Goal: Information Seeking & Learning: Learn about a topic

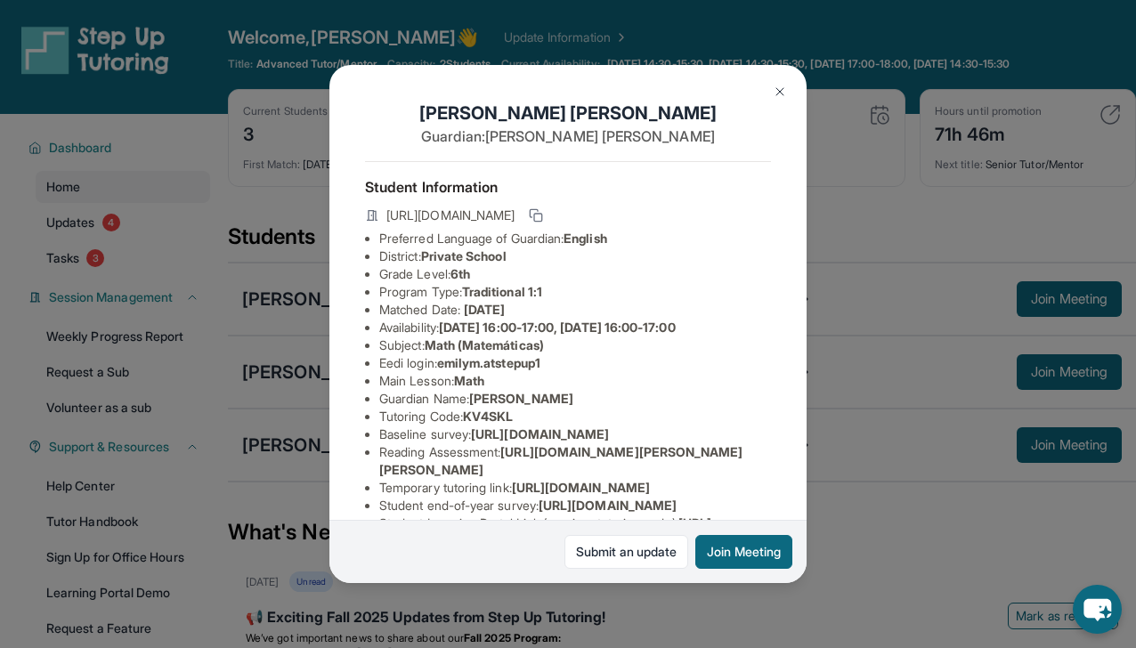
scroll to position [311, 0]
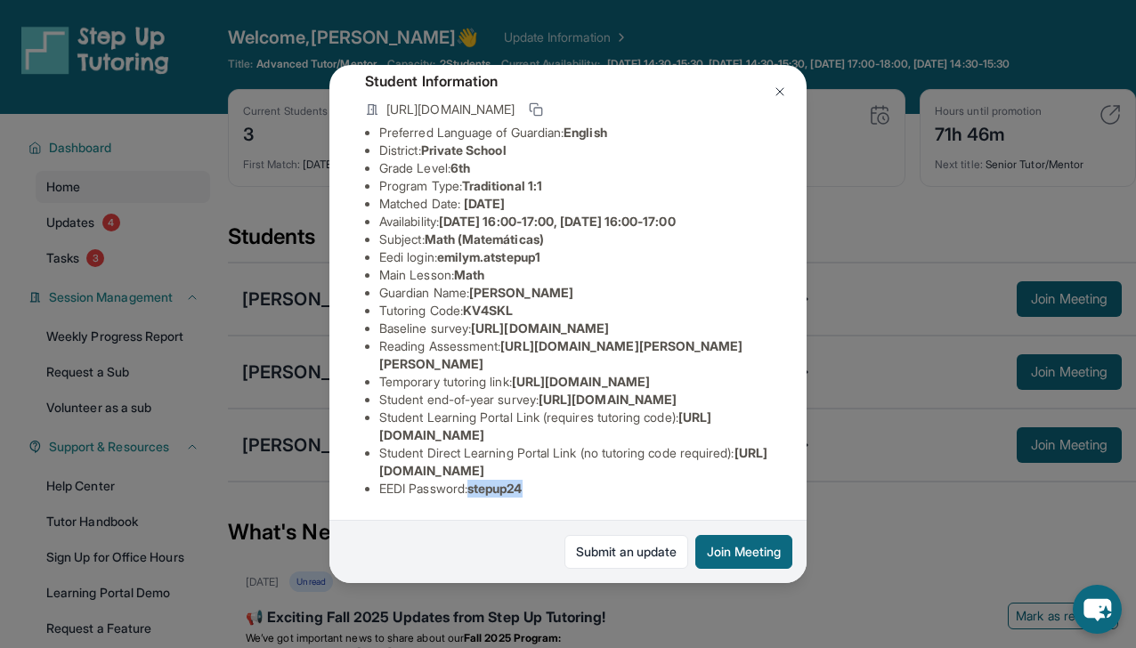
click at [780, 93] on img at bounding box center [779, 92] width 14 height 14
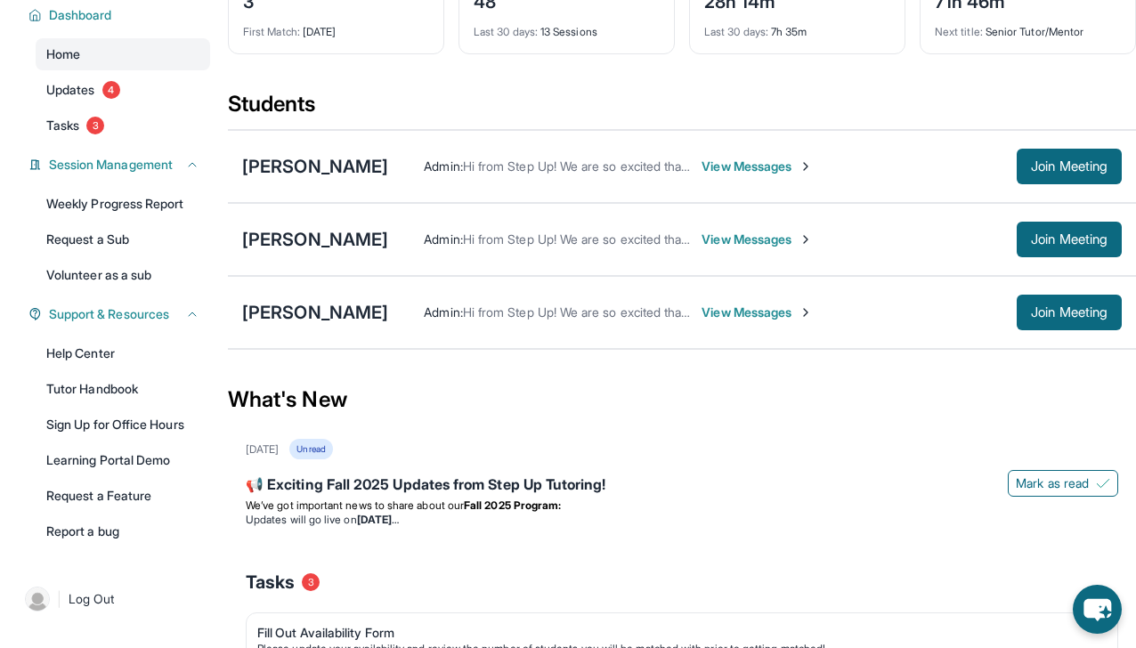
scroll to position [139, 0]
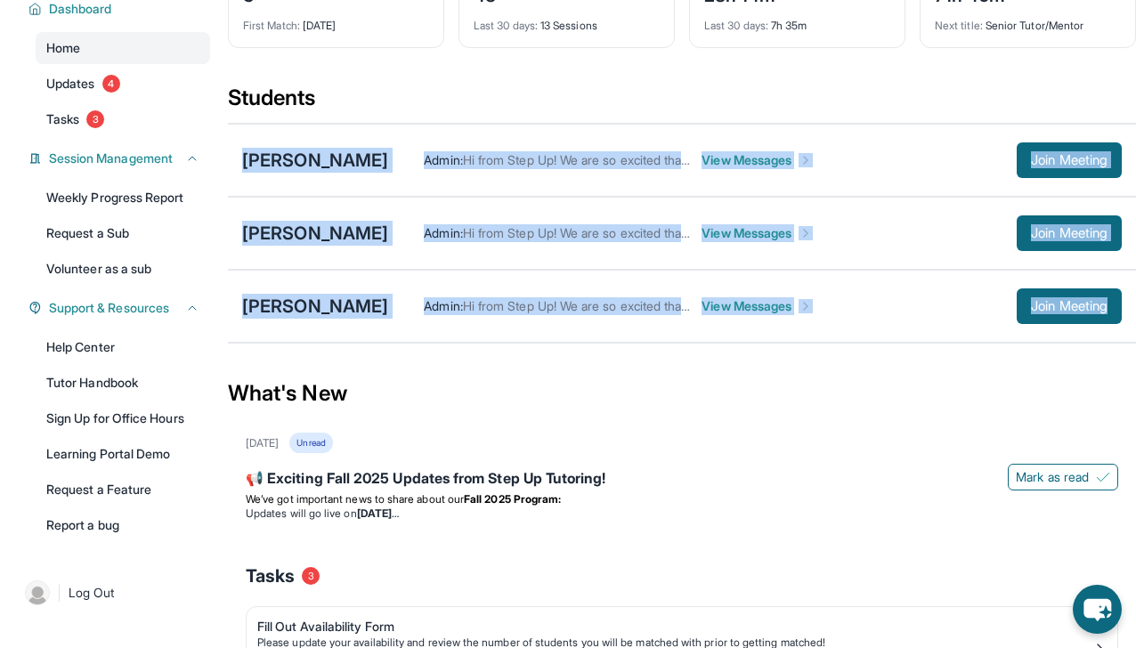
drag, startPoint x: 237, startPoint y: 169, endPoint x: 1171, endPoint y: 319, distance: 946.3
click at [1135, 319] on html "Open sidebar Welcome, [PERSON_NAME] 👋 Update Information Title: Advanced Tutor/…" at bounding box center [568, 452] width 1136 height 1183
click at [744, 393] on div "What's New" at bounding box center [682, 393] width 908 height 78
drag, startPoint x: 231, startPoint y: 156, endPoint x: 1131, endPoint y: 320, distance: 914.7
click at [1131, 320] on div "[PERSON_NAME] Admin : Hi from Step Up! We are so excited that you are matched w…" at bounding box center [682, 233] width 908 height 221
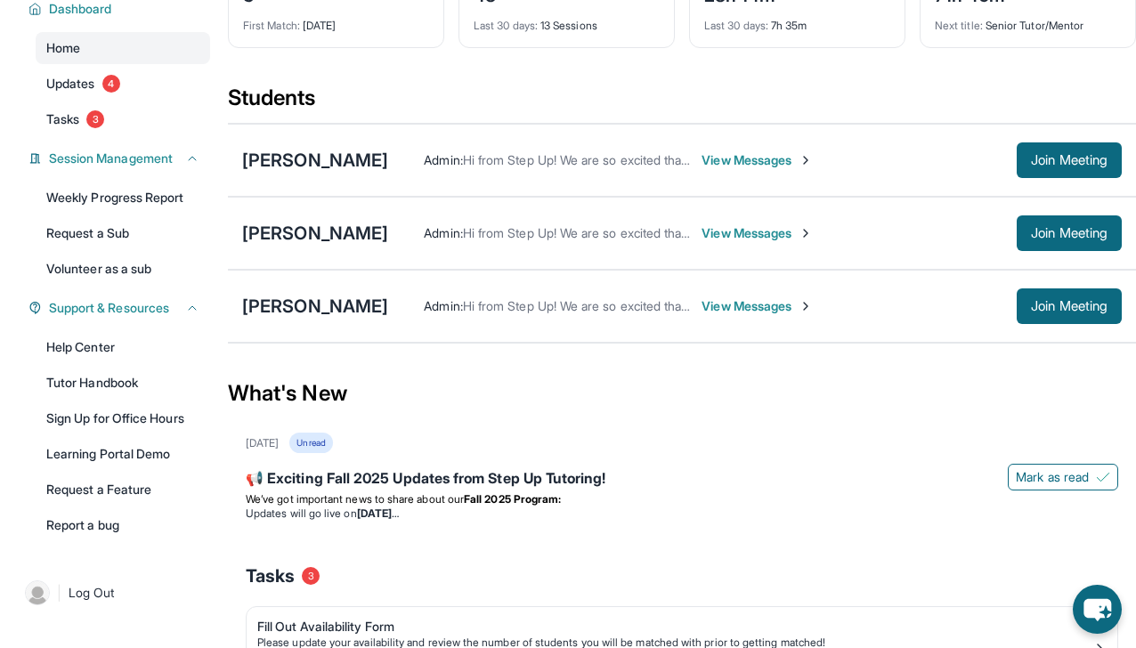
click at [647, 344] on section "Students [PERSON_NAME] Admin : Hi from Step Up! We are so excited that you are …" at bounding box center [682, 219] width 908 height 271
click at [773, 164] on span "View Messages" at bounding box center [756, 160] width 111 height 18
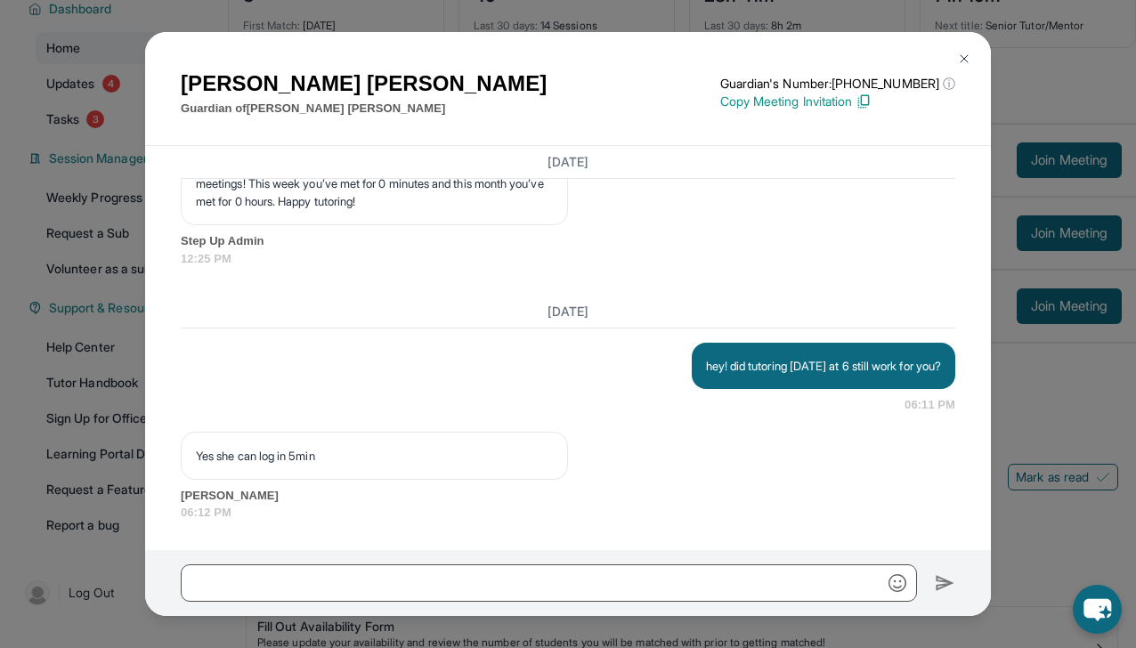
scroll to position [24574, 0]
click at [961, 57] on img at bounding box center [964, 59] width 14 height 14
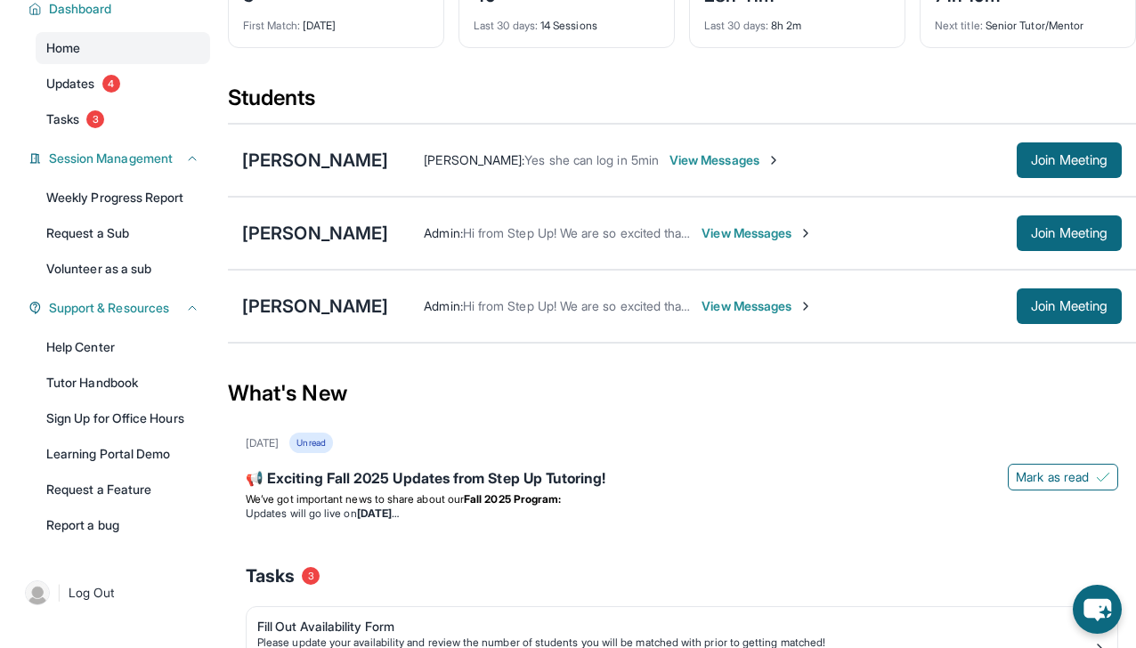
scroll to position [0, 0]
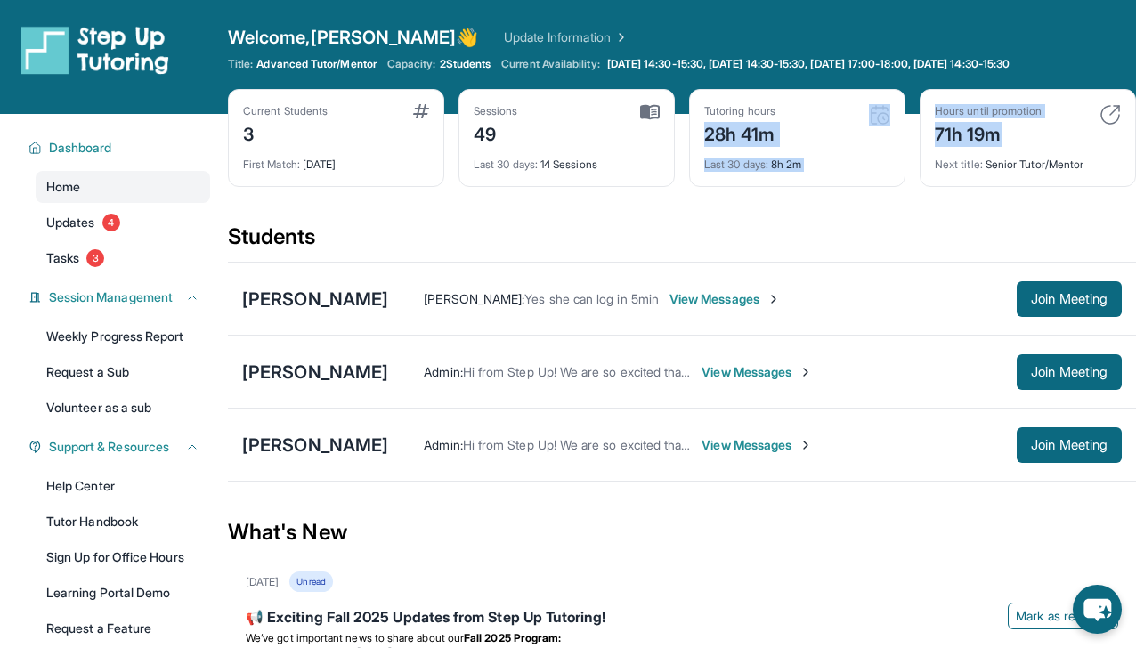
drag, startPoint x: 704, startPoint y: 133, endPoint x: 1000, endPoint y: 129, distance: 296.4
click at [1000, 129] on div "Current Students 3 First Match : [DATE] Sessions 49 Last 30 days : 14 Sessions …" at bounding box center [682, 155] width 908 height 133
drag, startPoint x: 705, startPoint y: 109, endPoint x: 1085, endPoint y: 142, distance: 381.5
click at [1085, 142] on div "Current Students 3 First Match : [DATE] Sessions 49 Last 30 days : 14 Sessions …" at bounding box center [682, 155] width 908 height 133
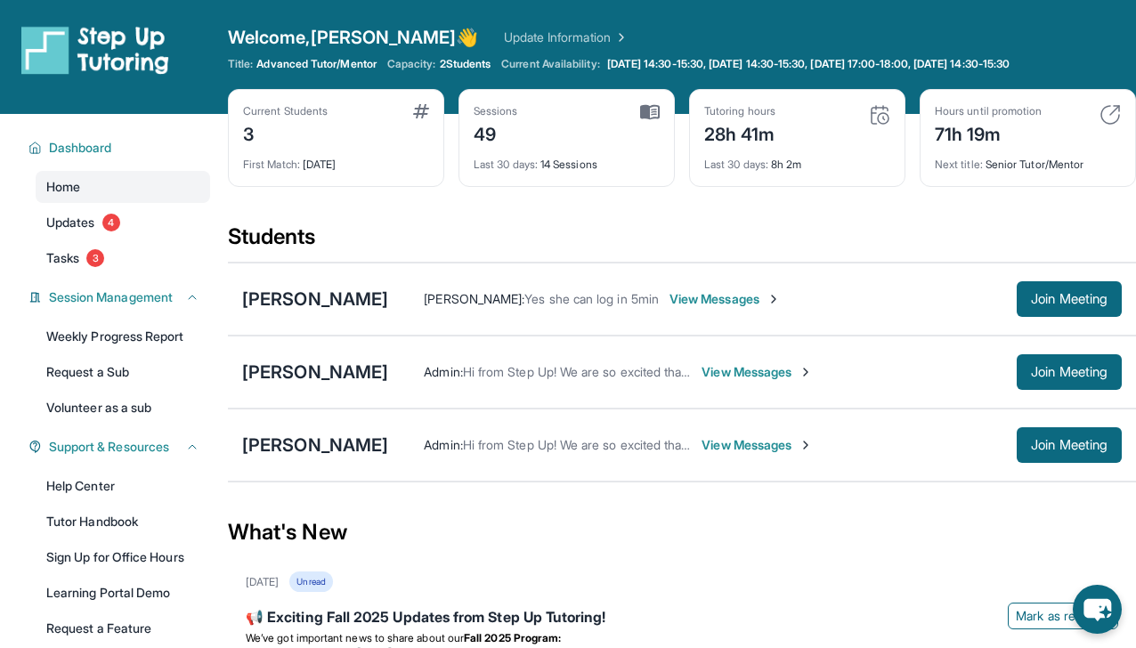
click at [1089, 161] on div "Next title : Senior Tutor/Mentor" at bounding box center [1027, 159] width 186 height 25
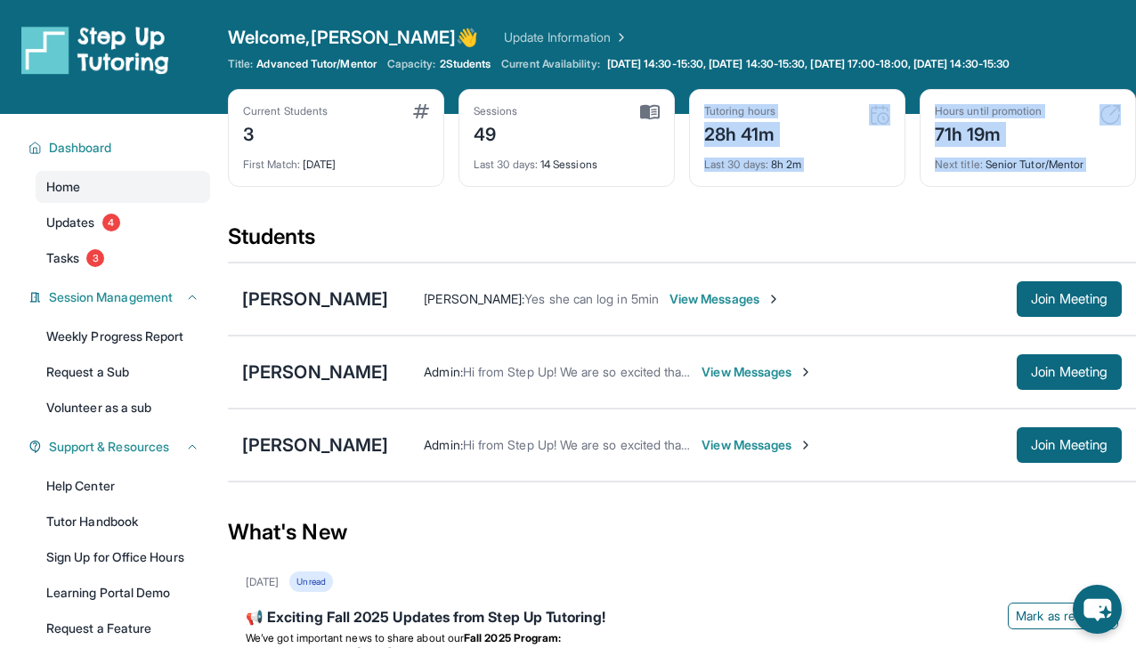
drag, startPoint x: 1089, startPoint y: 161, endPoint x: 705, endPoint y: 109, distance: 388.0
click at [705, 109] on div "Current Students 3 First Match : [DATE] Sessions 49 Last 30 days : 14 Sessions …" at bounding box center [682, 155] width 908 height 133
click at [705, 109] on div "Tutoring hours" at bounding box center [739, 111] width 71 height 14
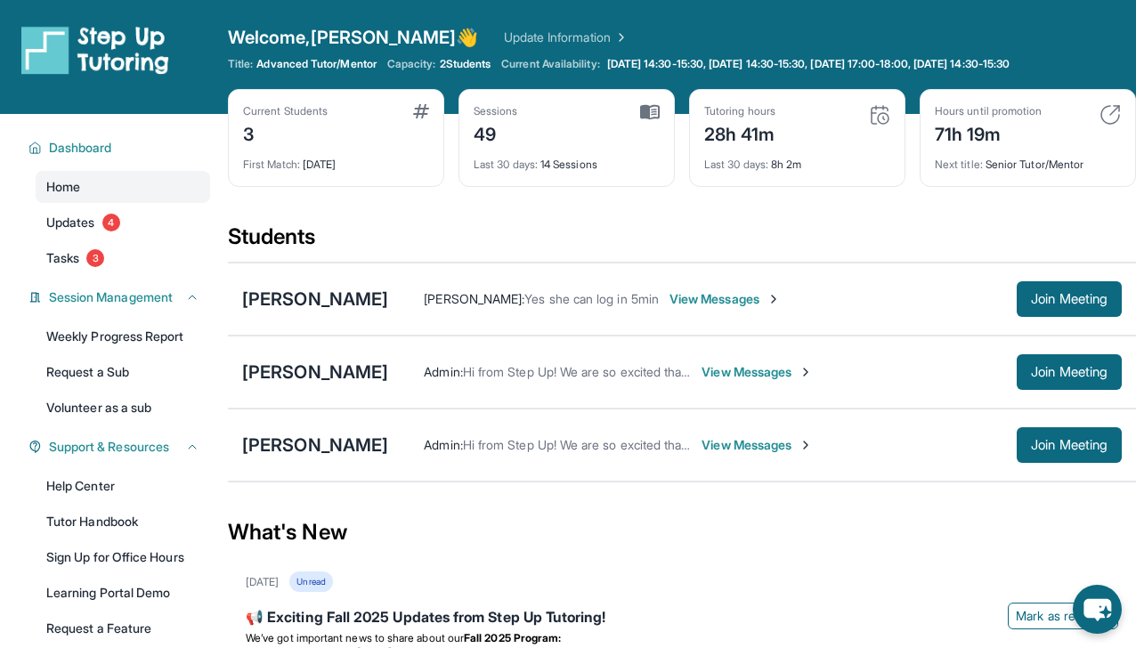
click at [705, 109] on div "Tutoring hours" at bounding box center [739, 111] width 71 height 14
click at [705, 119] on div "28h 41m" at bounding box center [739, 132] width 71 height 28
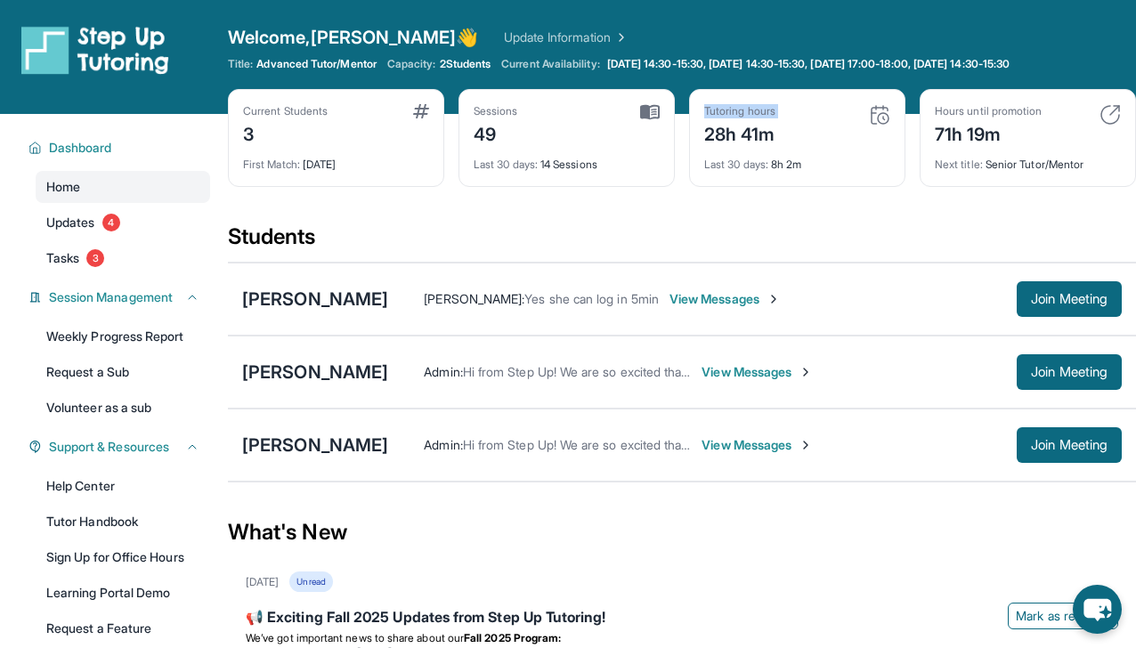
click at [716, 154] on div "Last 30 days : 8h 2m" at bounding box center [797, 159] width 186 height 25
click at [1128, 103] on div "Hours until promotion 71h 19m Next title : Senior Tutor/Mentor" at bounding box center [1027, 138] width 216 height 98
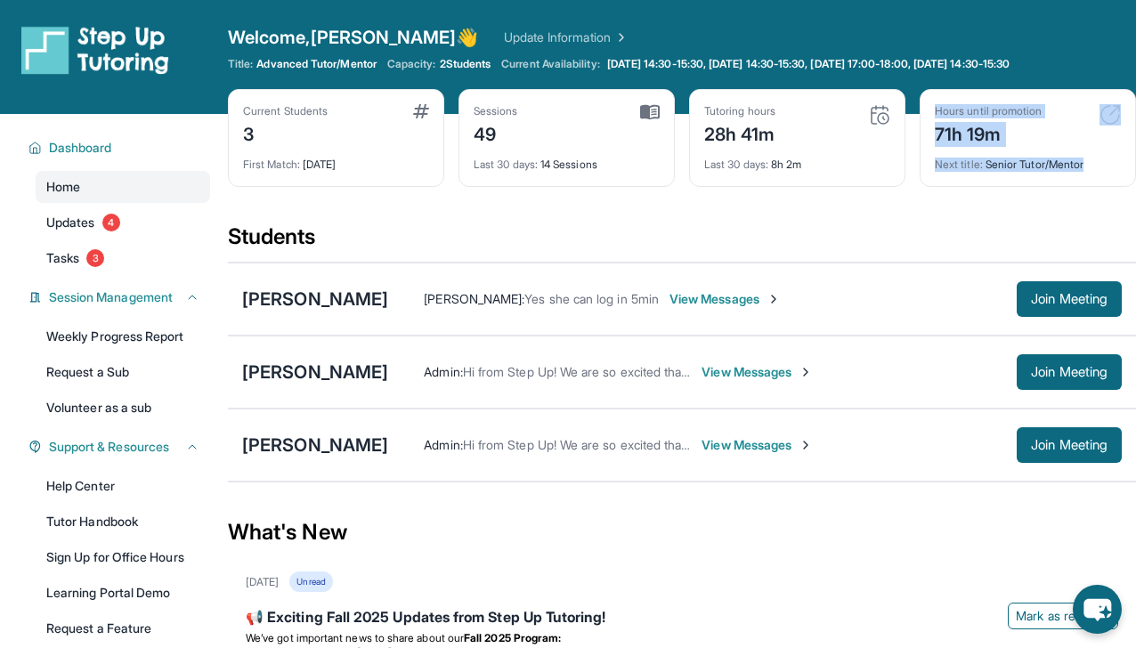
drag, startPoint x: 933, startPoint y: 108, endPoint x: 1101, endPoint y: 171, distance: 179.7
click at [1101, 171] on div "Hours until promotion 71h 19m Next title : Senior Tutor/Mentor" at bounding box center [1027, 138] width 216 height 98
click at [331, 228] on div "Students" at bounding box center [682, 241] width 908 height 39
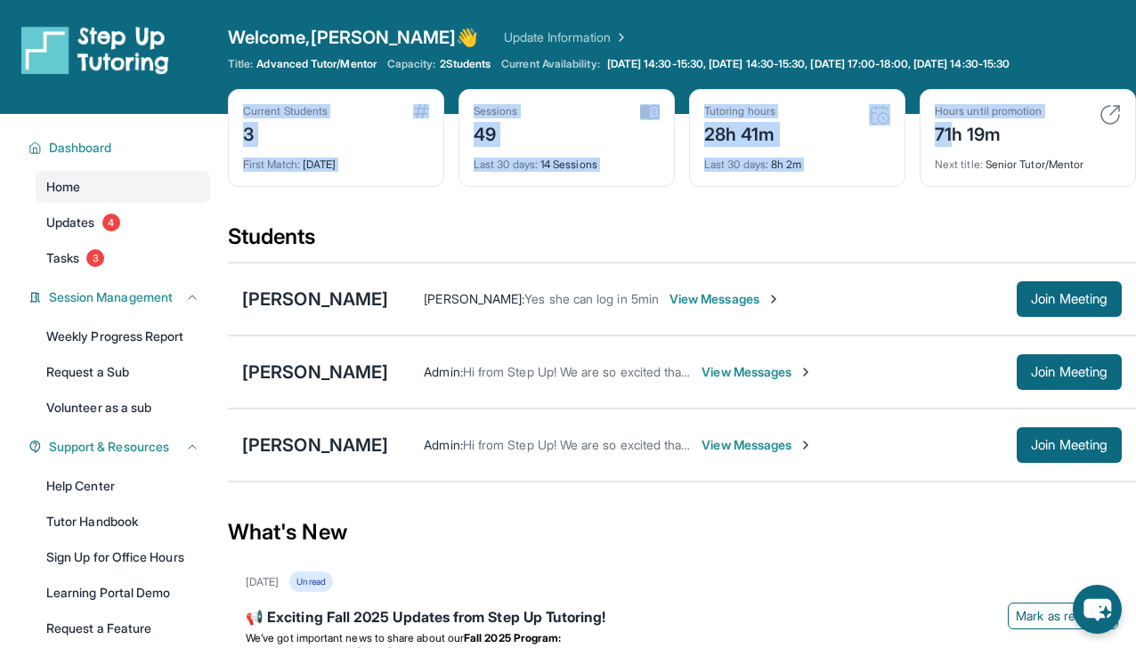
drag, startPoint x: 244, startPoint y: 110, endPoint x: 949, endPoint y: 142, distance: 705.5
click at [949, 142] on div "Current Students 3 First Match : [DATE] Sessions 49 Last 30 days : 14 Sessions …" at bounding box center [682, 155] width 908 height 133
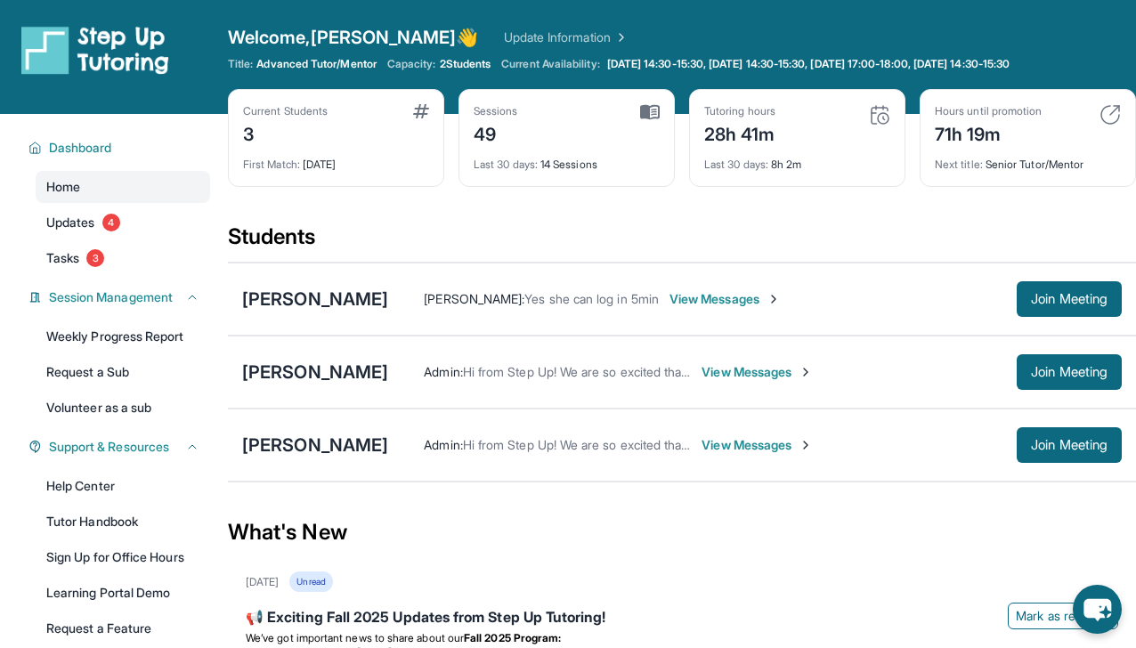
click at [1086, 163] on div "Next title : Senior Tutor/Mentor" at bounding box center [1027, 159] width 186 height 25
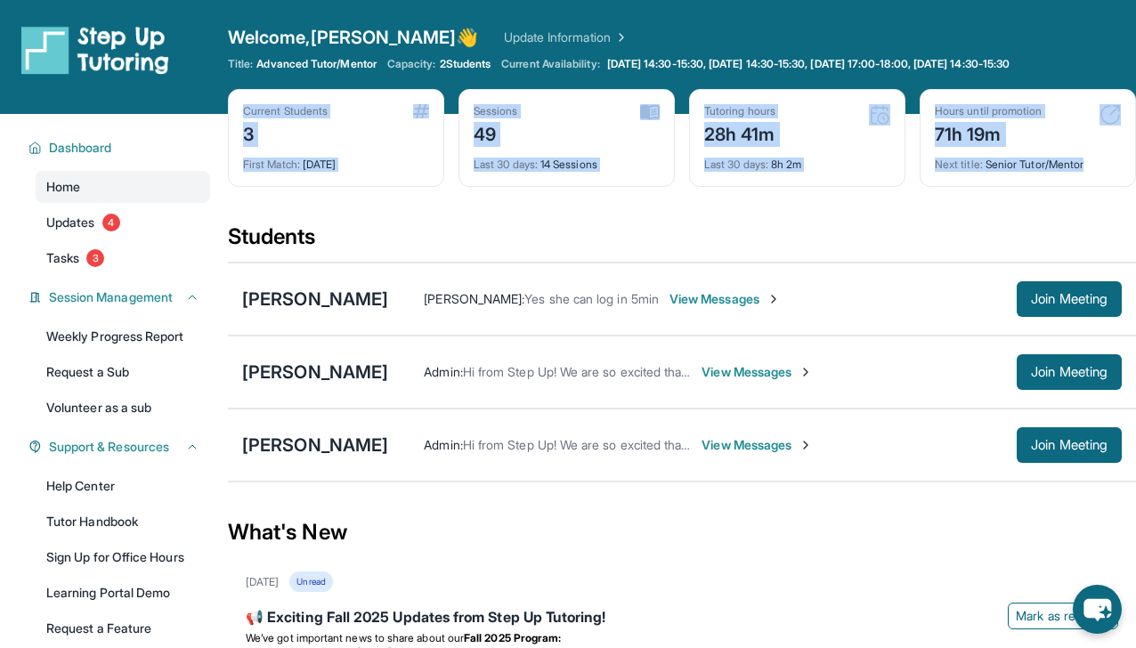
drag, startPoint x: 1089, startPoint y: 163, endPoint x: 231, endPoint y: 98, distance: 860.4
click at [231, 98] on div "Current Students 3 First Match : [DATE] Sessions 49 Last 30 days : 14 Sessions …" at bounding box center [682, 155] width 908 height 133
click at [271, 211] on div "Current Students 3 First Match : [DATE] Sessions 49 Last 30 days : 14 Sessions …" at bounding box center [682, 155] width 908 height 133
drag, startPoint x: 244, startPoint y: 110, endPoint x: 1111, endPoint y: 180, distance: 869.6
click at [1111, 180] on div "Current Students 3 First Match : [DATE] Sessions 49 Last 30 days : 14 Sessions …" at bounding box center [682, 155] width 908 height 133
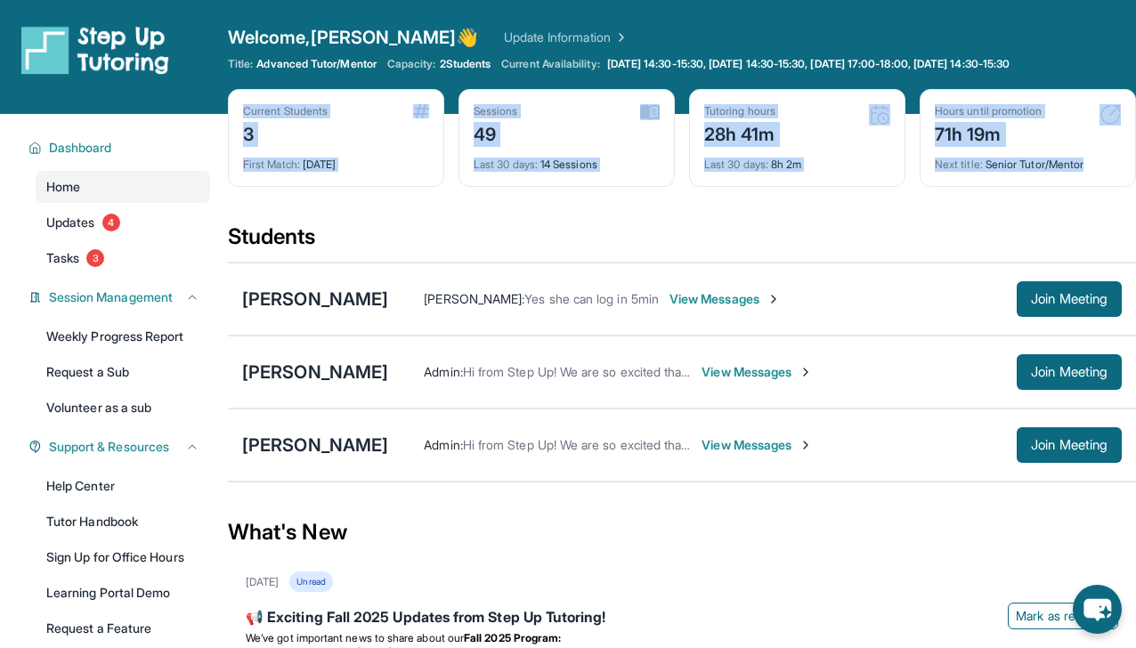
click at [286, 195] on div "Current Students 3 First Match : [DATE] Sessions 49 Last 30 days : 14 Sessions …" at bounding box center [682, 155] width 908 height 133
drag, startPoint x: 242, startPoint y: 110, endPoint x: 894, endPoint y: 173, distance: 655.3
click at [893, 173] on div "Current Students 3 First Match : [DATE] Sessions 49 Last 30 days : 14 Sessions …" at bounding box center [682, 155] width 908 height 133
click at [864, 243] on div "Students" at bounding box center [682, 241] width 908 height 39
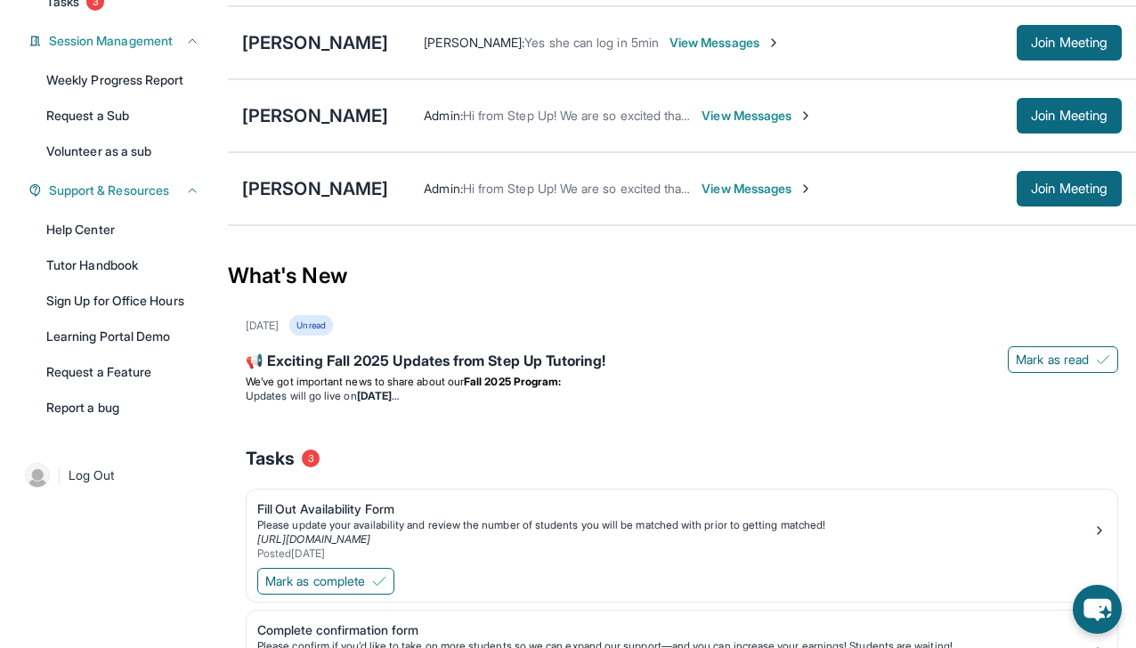
scroll to position [258, 0]
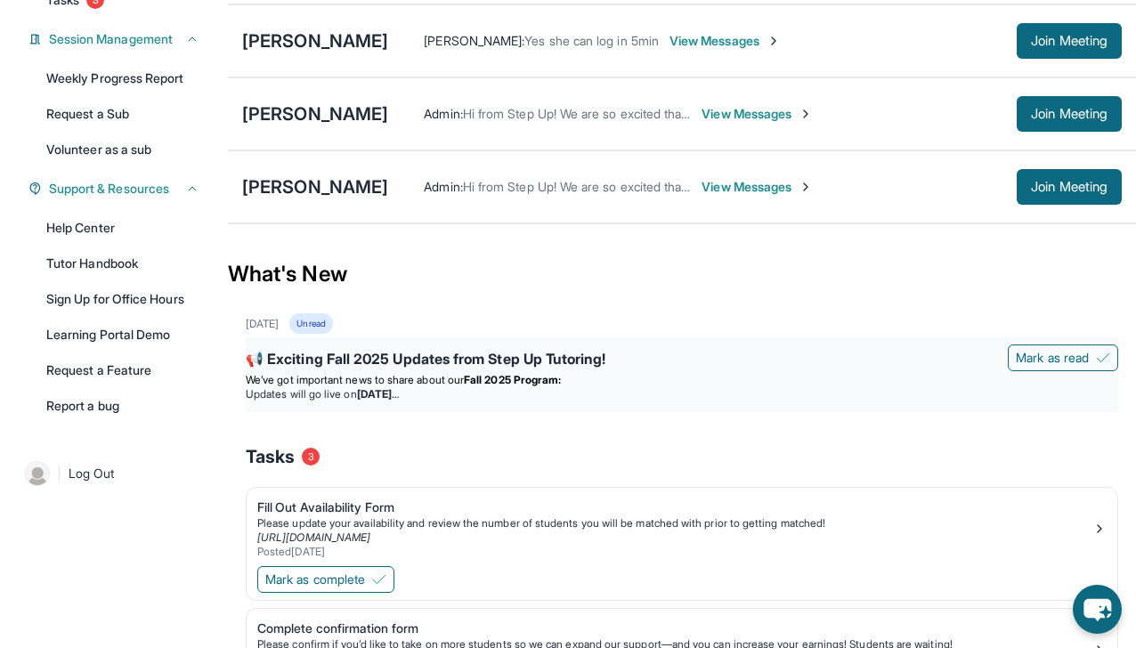
click at [522, 369] on div "📢 Exciting Fall 2025 Updates from Step Up Tutoring!" at bounding box center [682, 360] width 872 height 25
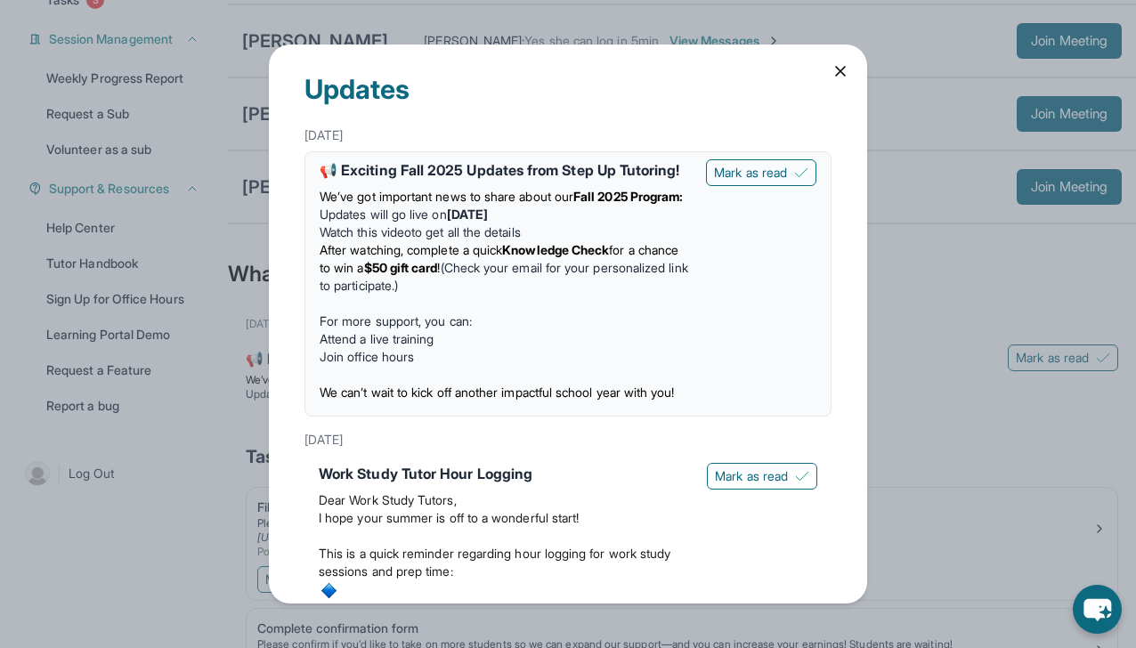
click at [497, 241] on li "Watch this video to get all the details" at bounding box center [505, 232] width 372 height 18
click at [481, 257] on span "After watching, complete a quick" at bounding box center [410, 249] width 182 height 15
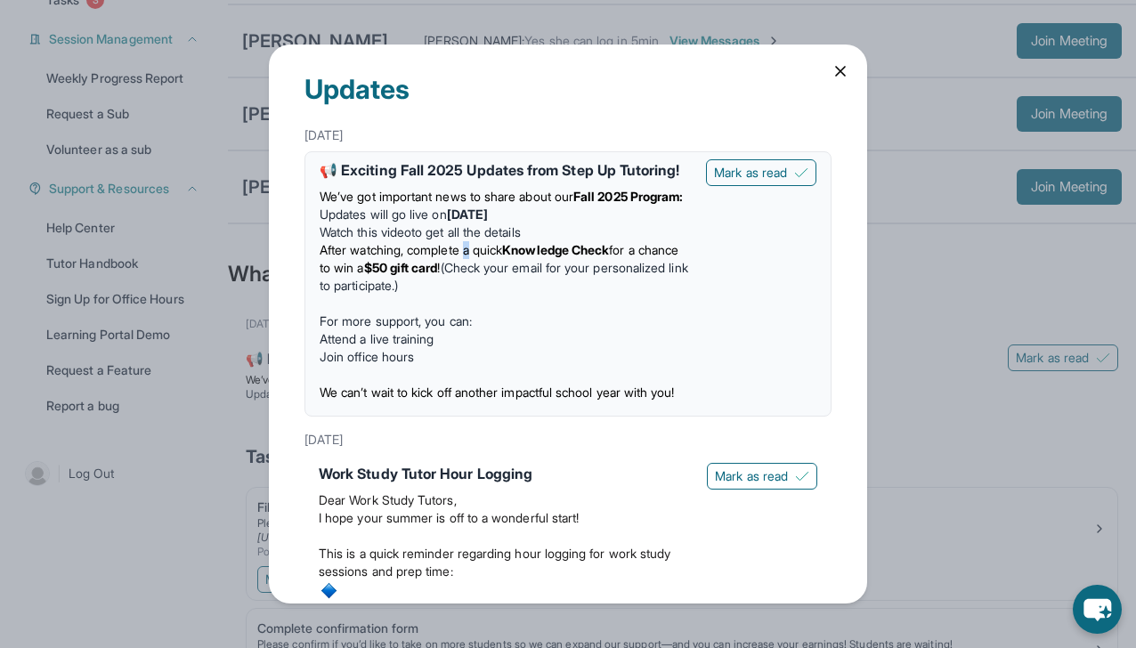
click at [481, 257] on span "After watching, complete a quick" at bounding box center [410, 249] width 182 height 15
click at [445, 330] on p "For more support, you can:" at bounding box center [505, 321] width 372 height 18
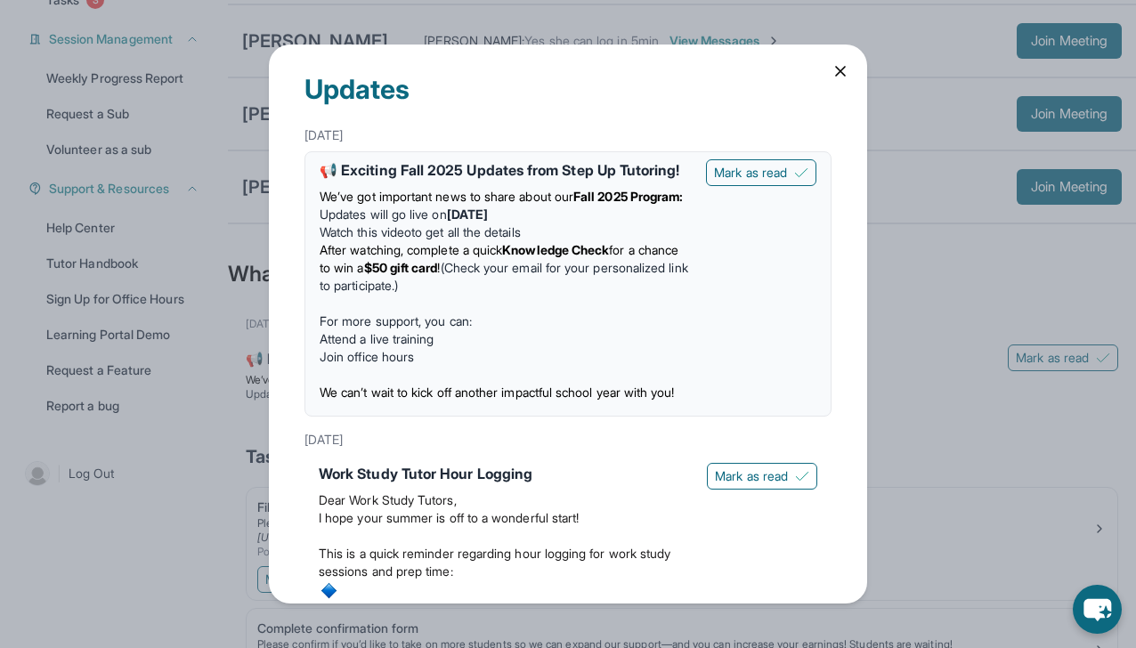
click at [830, 81] on div "Updates [DATE] 📢 Exciting Fall 2025 Updates from Step Up Tutoring! We’ve got im…" at bounding box center [568, 323] width 598 height 559
click at [831, 70] on icon at bounding box center [840, 71] width 18 height 18
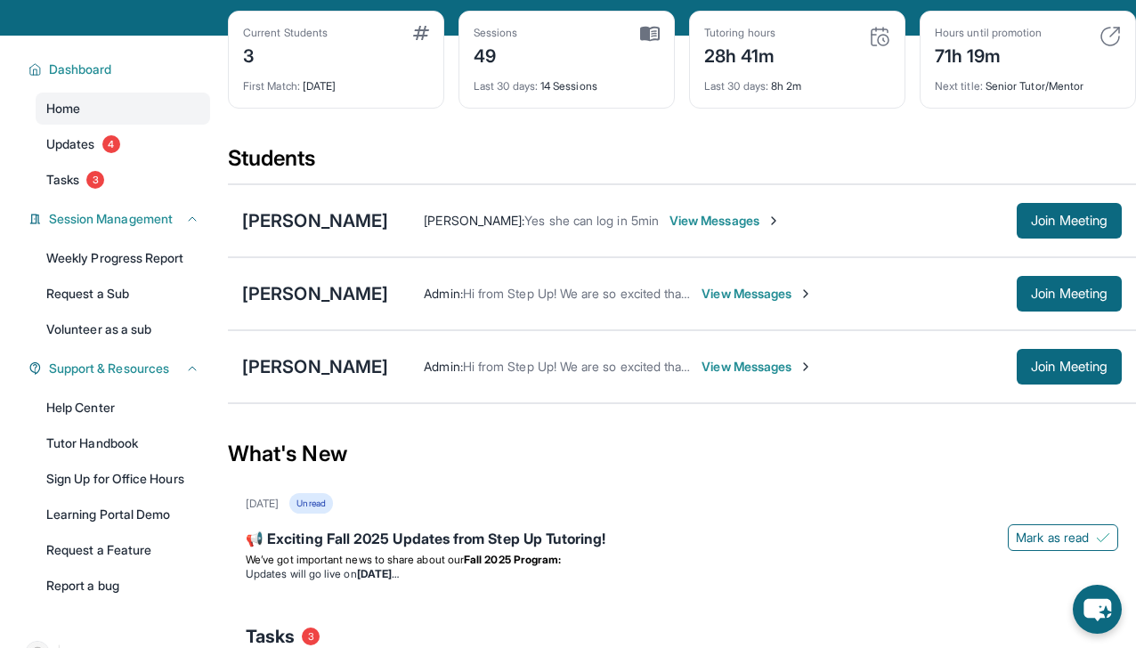
scroll to position [120, 0]
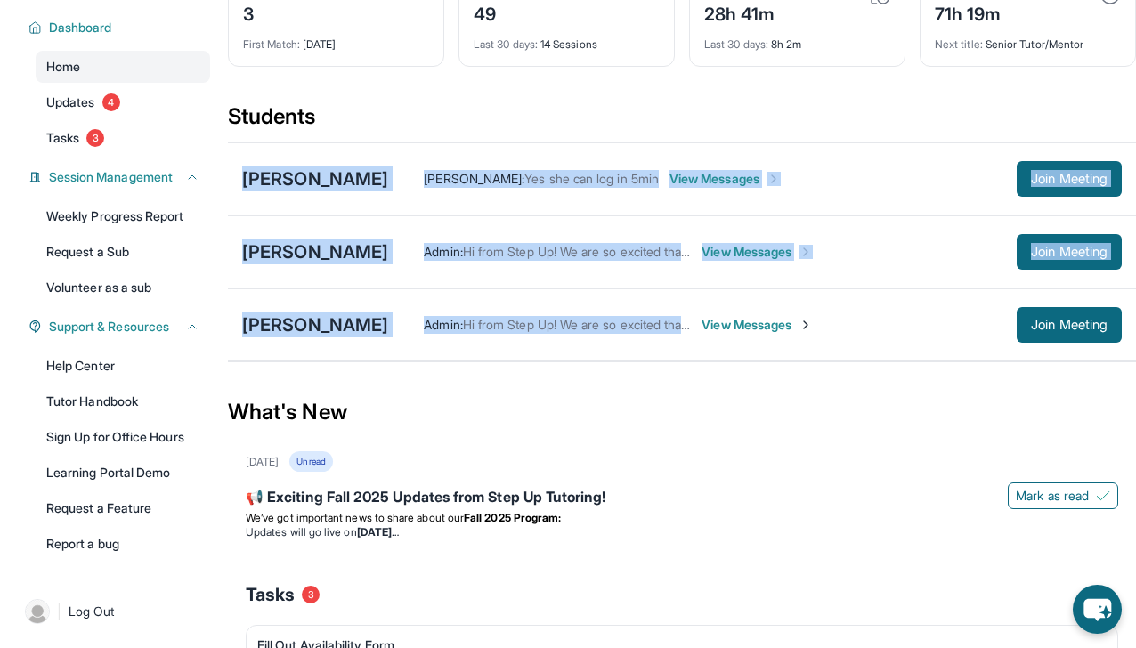
drag, startPoint x: 240, startPoint y: 181, endPoint x: 811, endPoint y: 328, distance: 589.1
click at [812, 329] on div "[PERSON_NAME] [PERSON_NAME] : Yes she can log in 5min View Messages Join Meetin…" at bounding box center [682, 252] width 908 height 221
click at [811, 328] on div "Admin : Hi from Step Up! We are so excited that you are matched with one anothe…" at bounding box center [702, 325] width 628 height 18
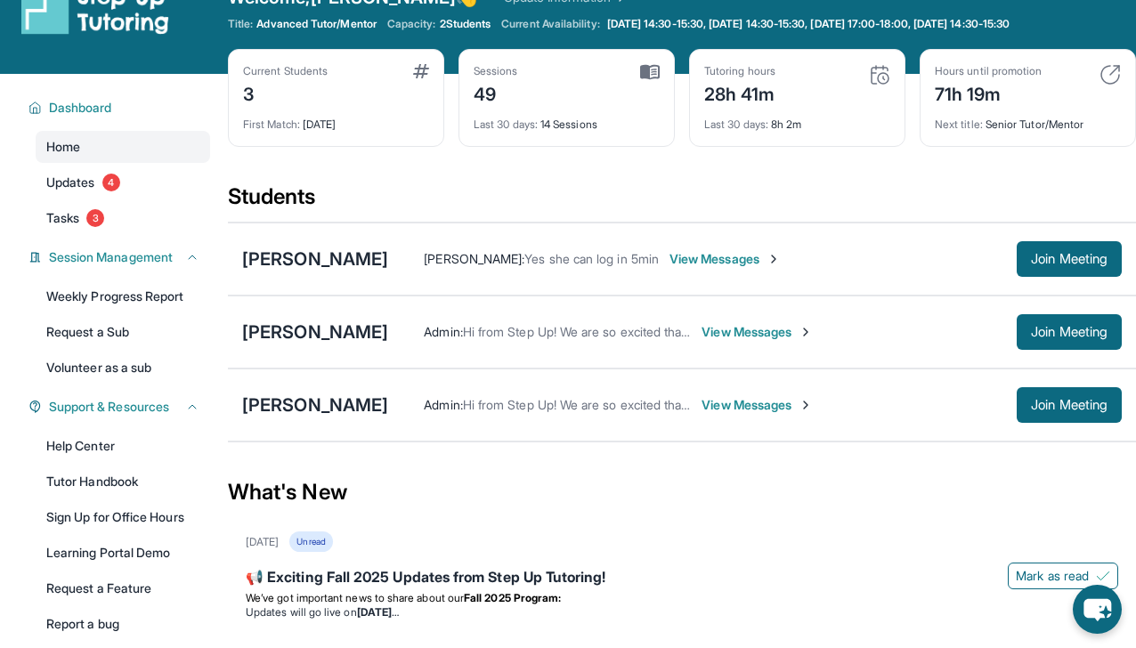
scroll to position [0, 0]
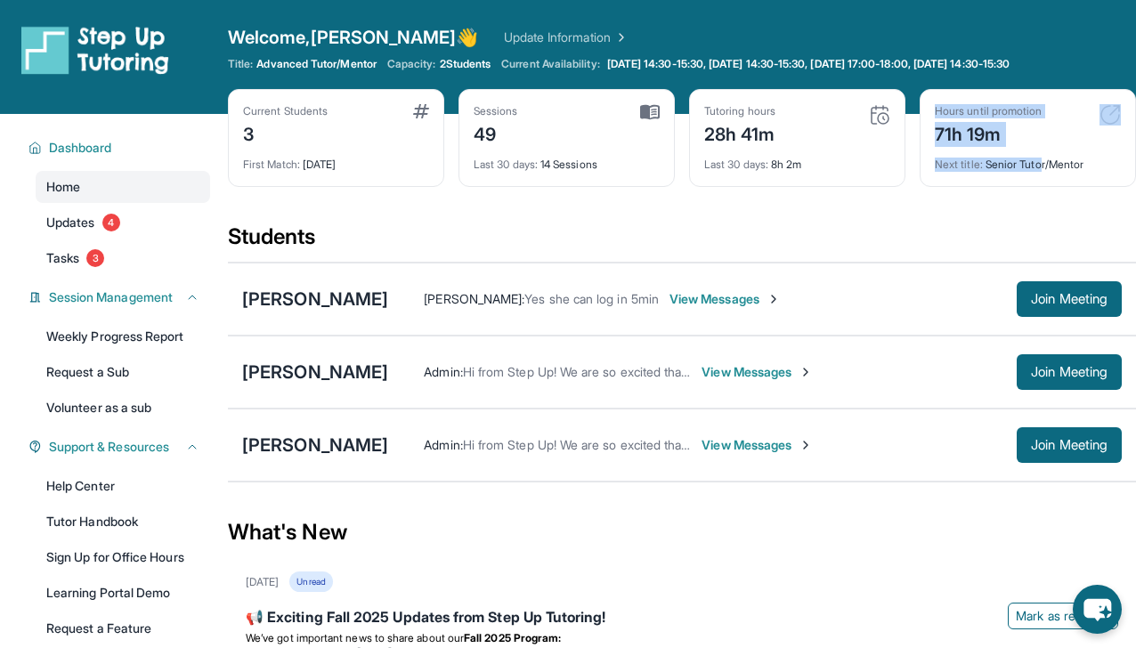
drag, startPoint x: 933, startPoint y: 112, endPoint x: 1046, endPoint y: 170, distance: 127.0
click at [1046, 170] on div "Hours until promotion 71h 19m Next title : Senior Tutor/Mentor" at bounding box center [1027, 138] width 216 height 98
click at [1046, 170] on div "Next title : Senior Tutor/Mentor" at bounding box center [1027, 159] width 186 height 25
drag, startPoint x: 1046, startPoint y: 170, endPoint x: 906, endPoint y: 104, distance: 154.5
click at [906, 104] on div "Current Students 3 First Match : [DATE] Sessions 49 Last 30 days : 14 Sessions …" at bounding box center [682, 155] width 908 height 133
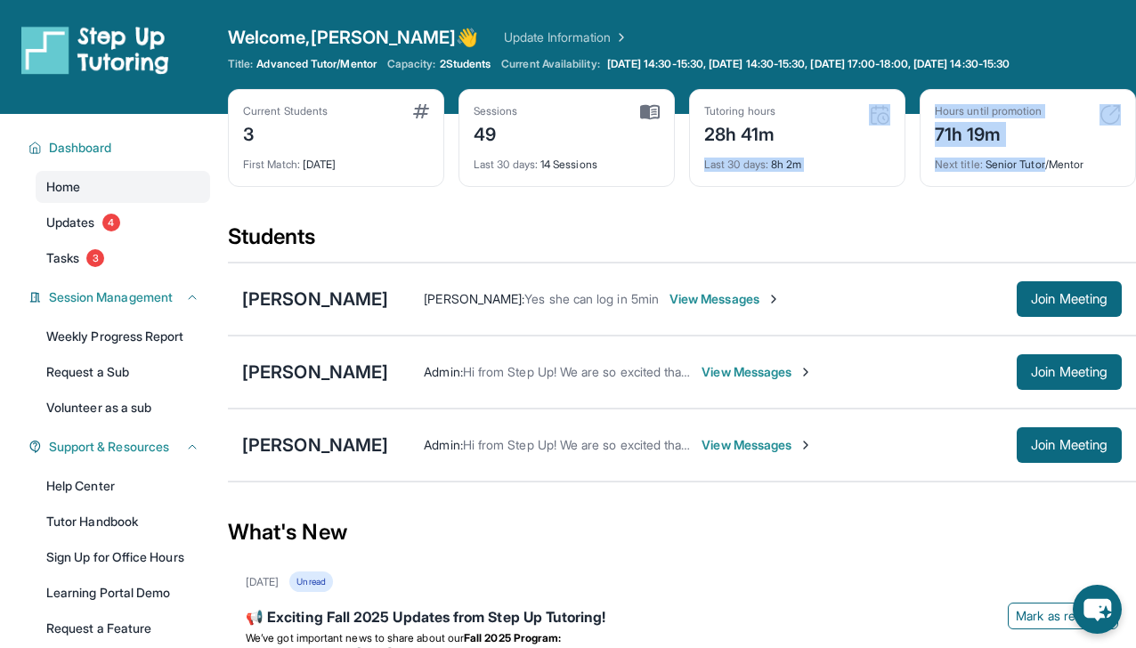
click at [683, 129] on div "Current Students 3 First Match : [DATE] Sessions 49 Last 30 days : 14 Sessions …" at bounding box center [682, 155] width 908 height 133
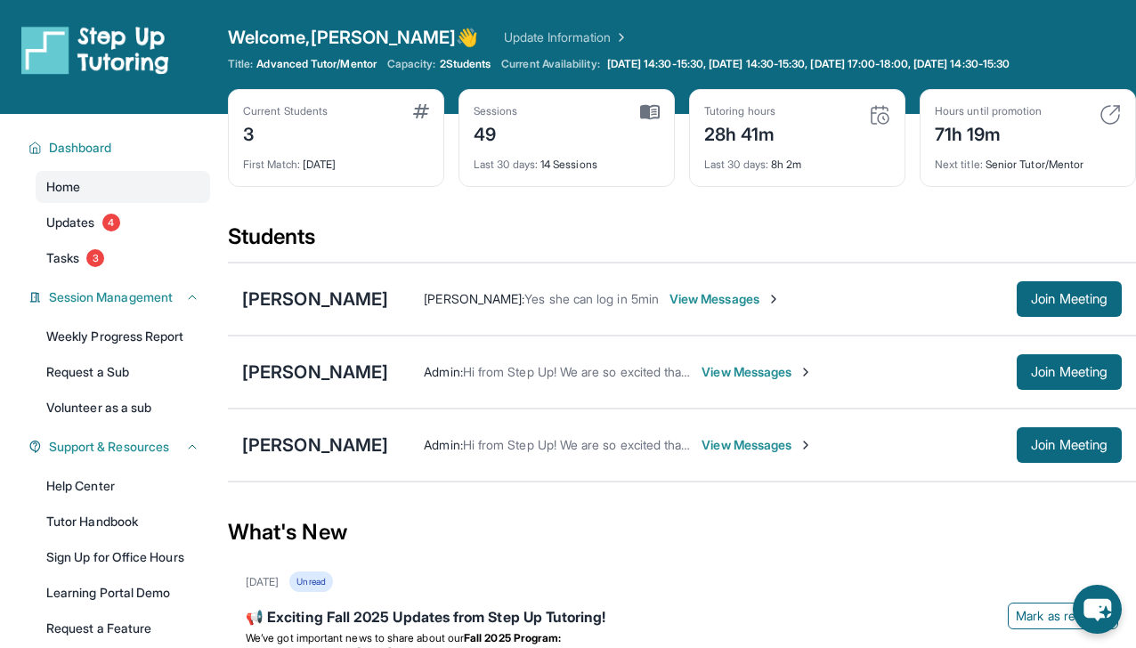
click at [683, 129] on div "Current Students 3 First Match : [DATE] Sessions 49 Last 30 days : 14 Sessions …" at bounding box center [682, 155] width 908 height 133
click at [729, 87] on div "Welcome, [PERSON_NAME] 👋 Update Information Title: Advanced Tutor/Mentor Capaci…" at bounding box center [682, 57] width 908 height 64
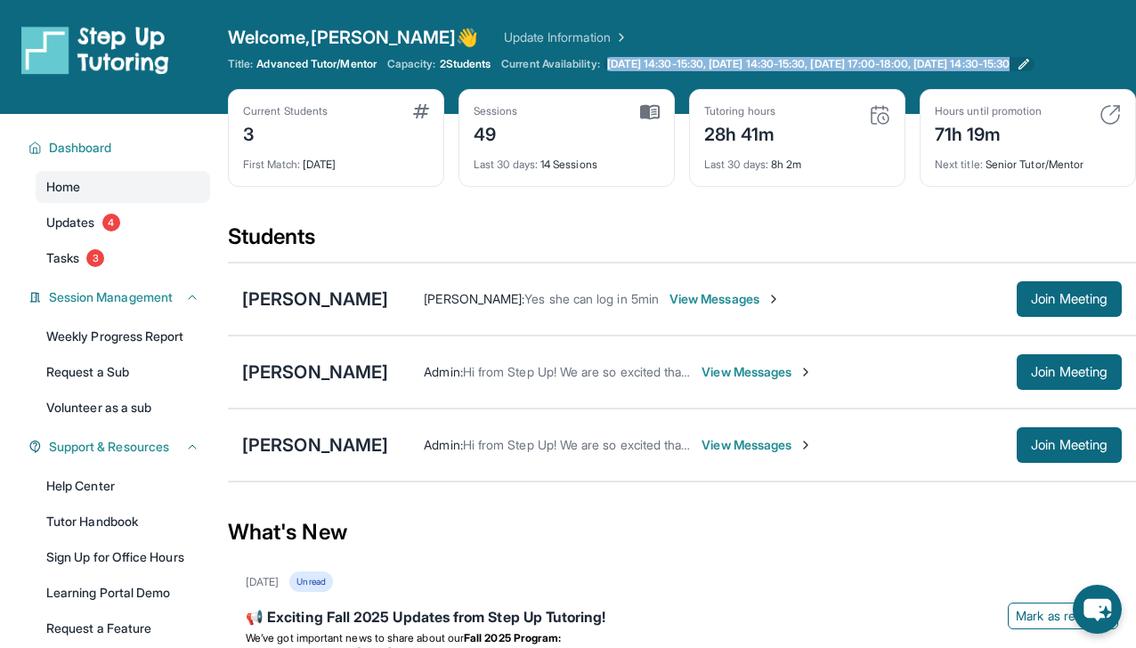
click at [731, 67] on span "[DATE] 14:30-15:30, [DATE] 14:30-15:30, [DATE] 17:00-18:00, [DATE] 14:30-15:30" at bounding box center [808, 64] width 402 height 14
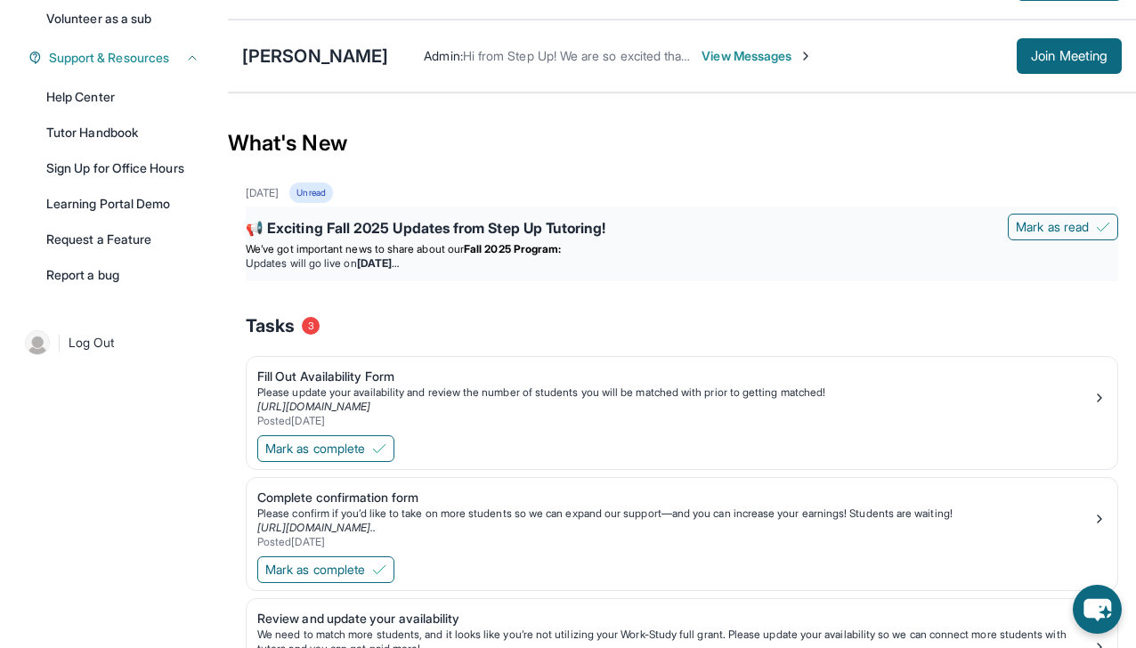
scroll to position [387, 0]
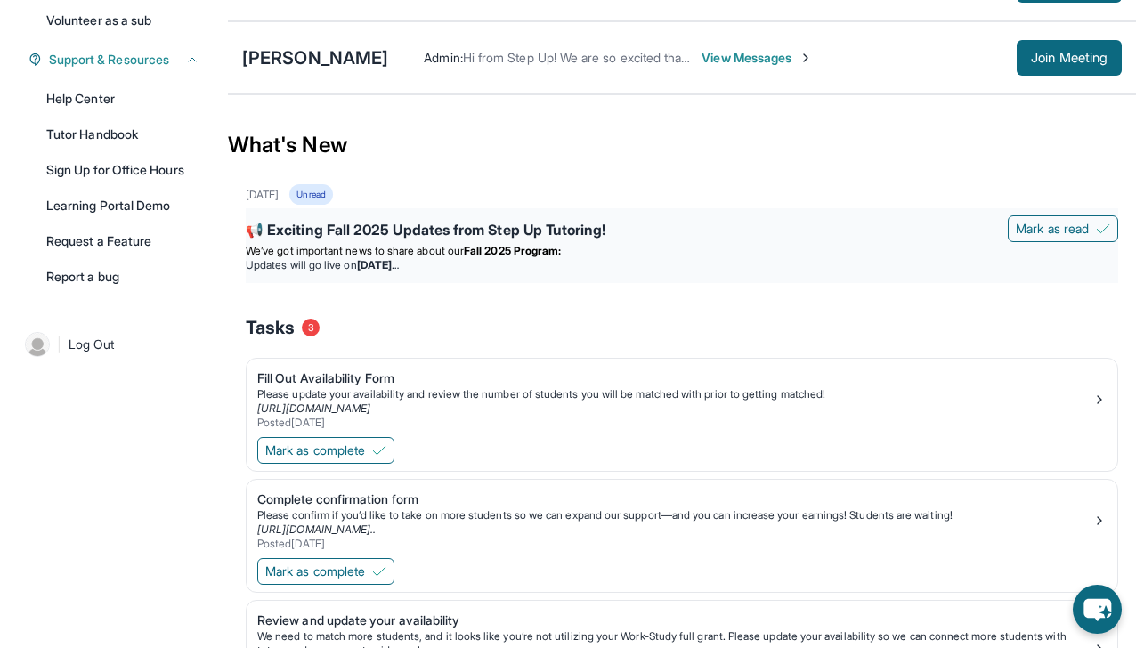
drag, startPoint x: 239, startPoint y: 230, endPoint x: 566, endPoint y: 264, distance: 329.3
click at [567, 267] on div "[DATE] Unread 📢 Exciting Fall 2025 Updates from Step Up Tutoring! [PERSON_NAME]…" at bounding box center [682, 477] width 908 height 586
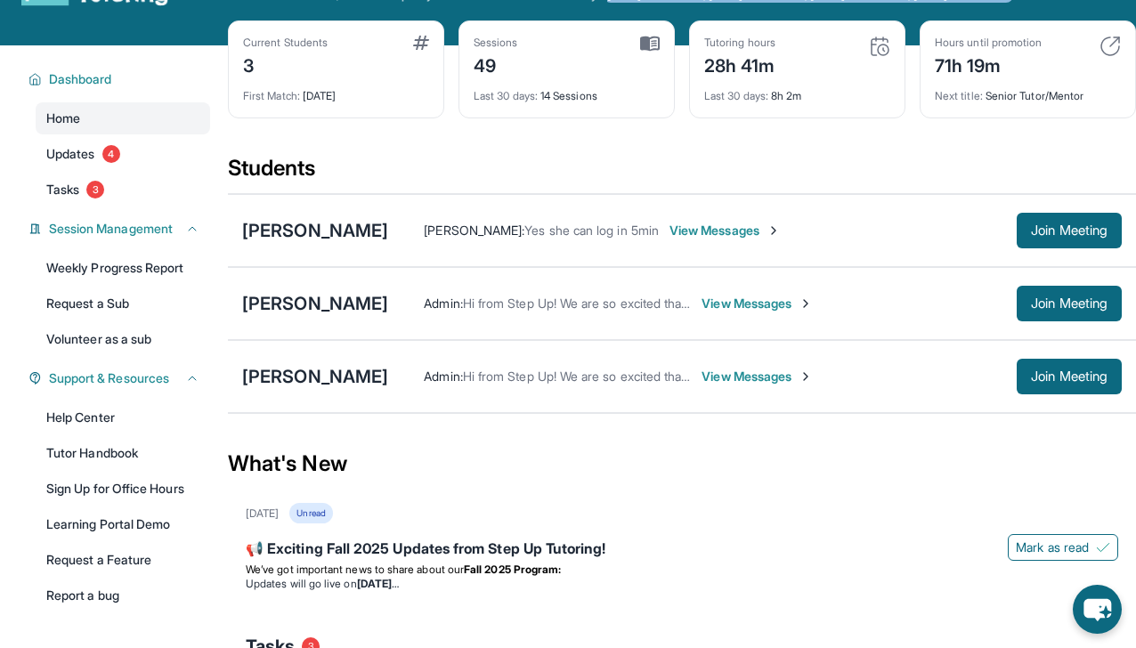
scroll to position [63, 0]
